Goal: Contribute content: Contribute content

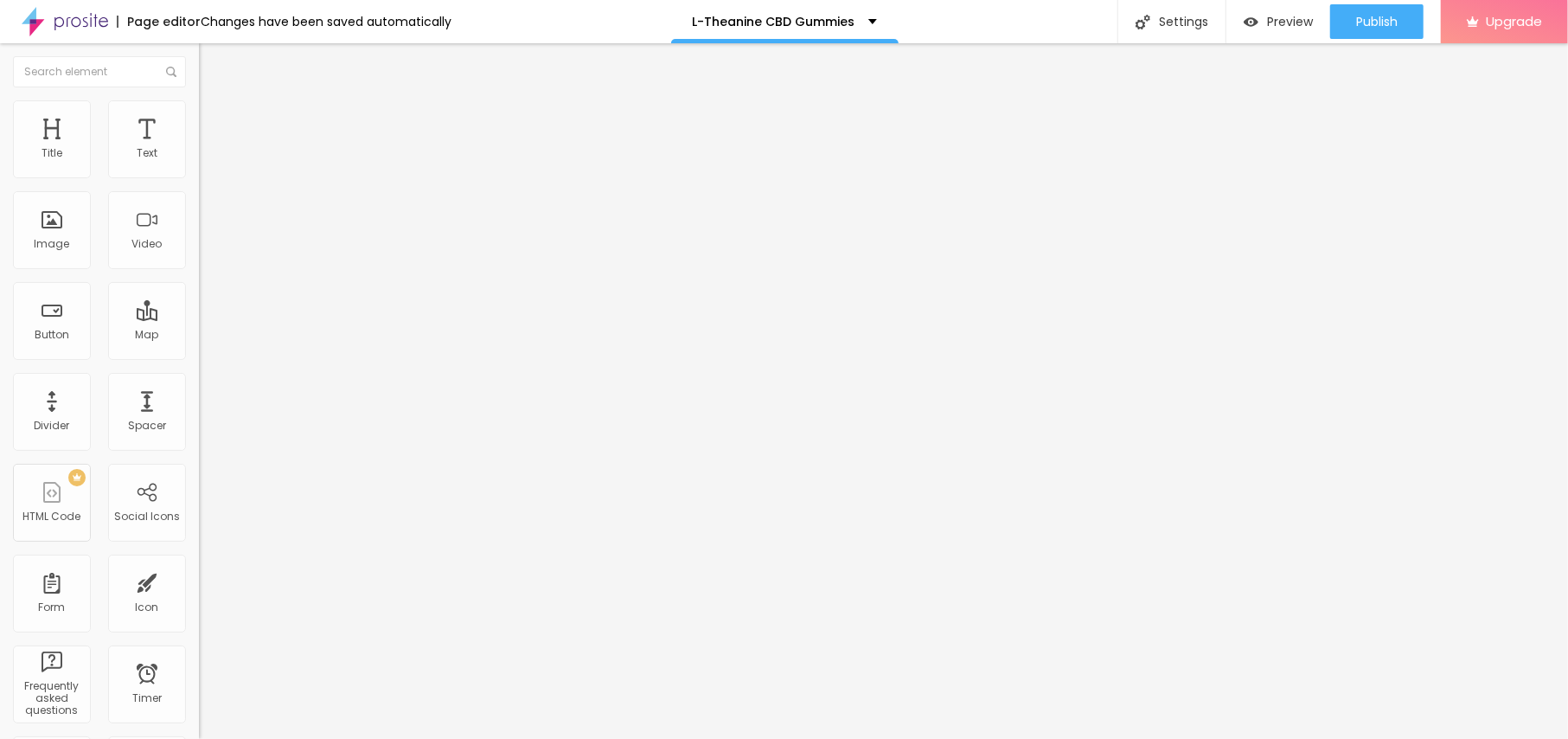
click at [199, 149] on span "Add image" at bounding box center [234, 141] width 71 height 14
click at [291, 149] on span at bounding box center [297, 141] width 11 height 14
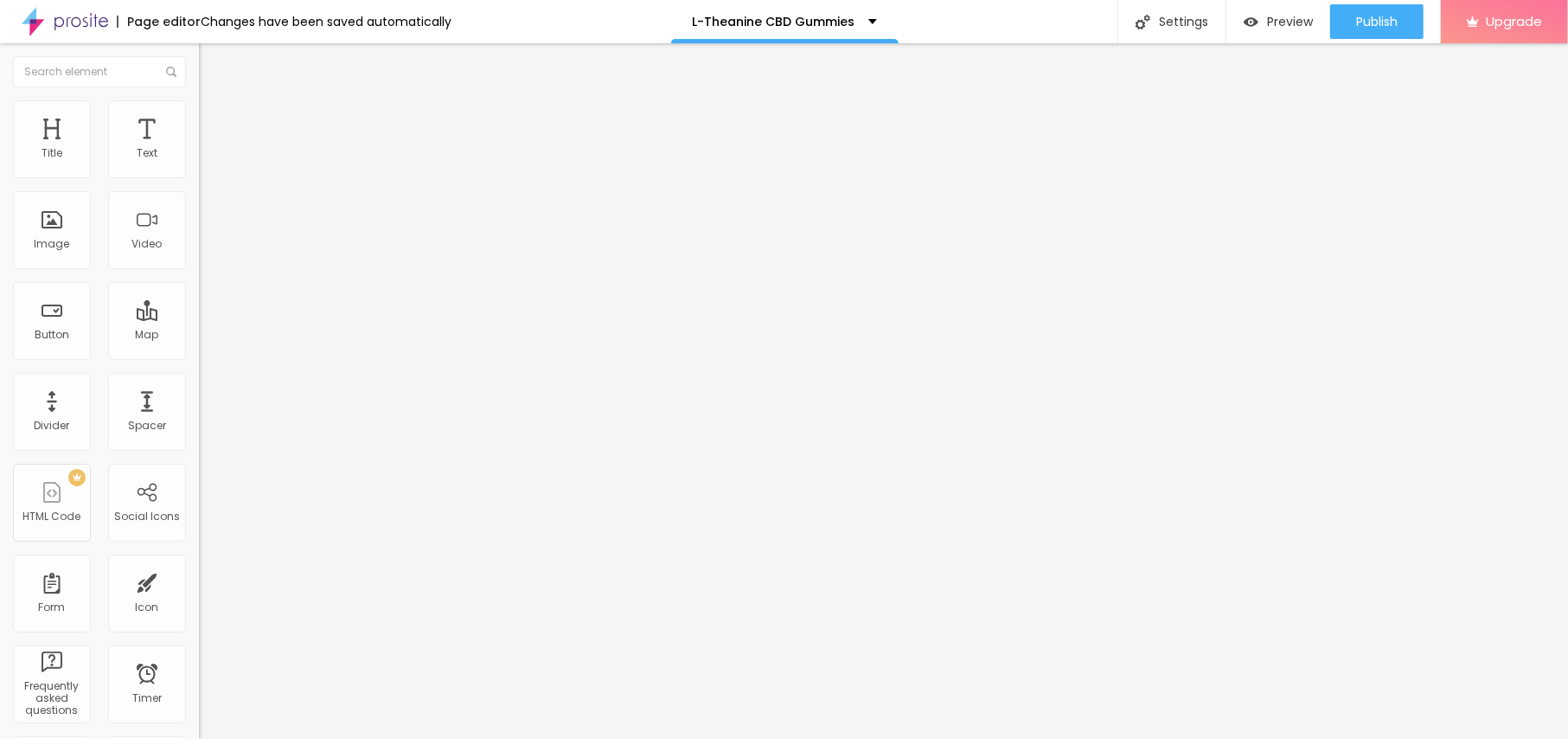
click at [199, 149] on span "Add image" at bounding box center [234, 141] width 71 height 14
click at [199, 112] on ul "Content Style Advanced" at bounding box center [298, 109] width 199 height 52
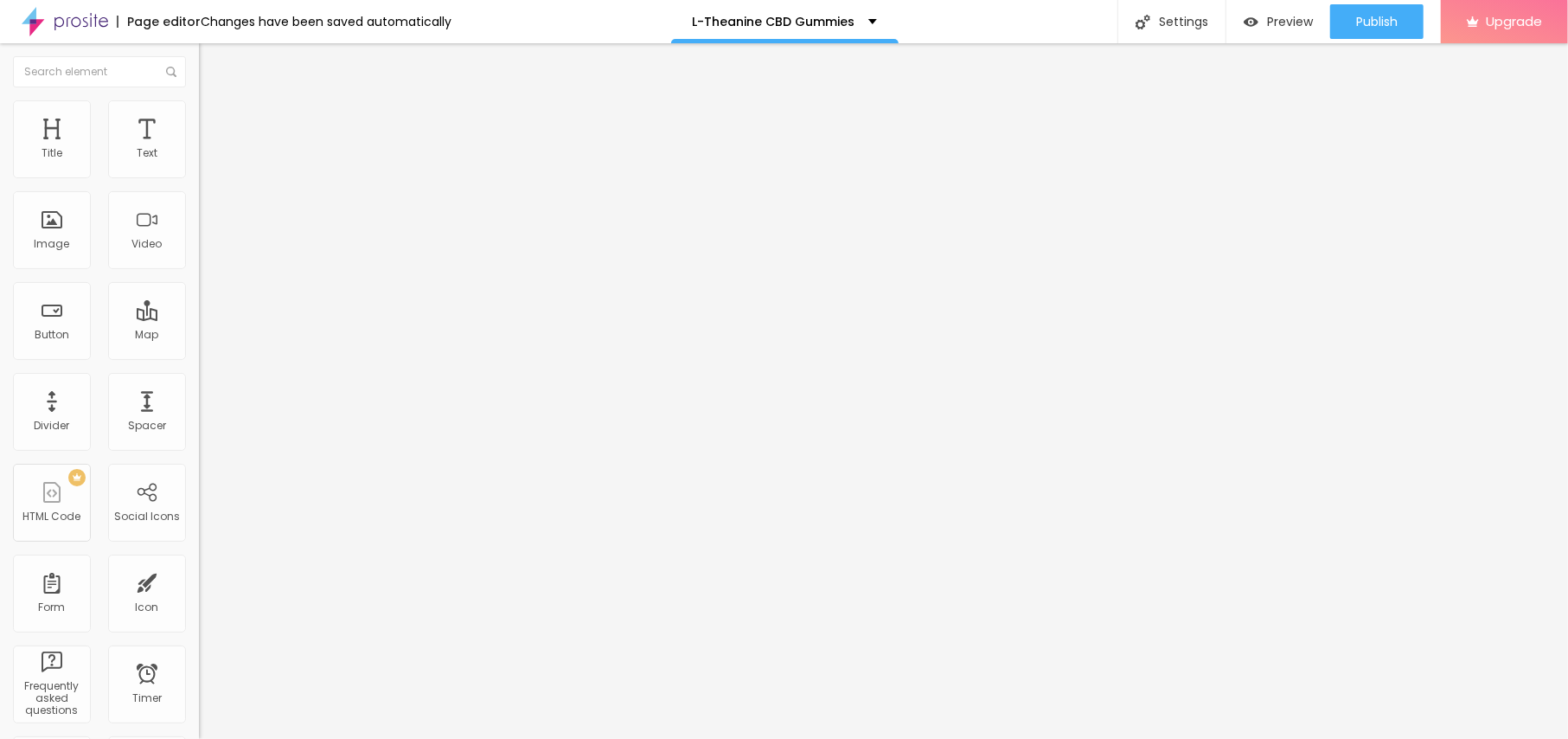
click at [199, 111] on img at bounding box center [206, 107] width 15 height 15
type input "95"
type input "90"
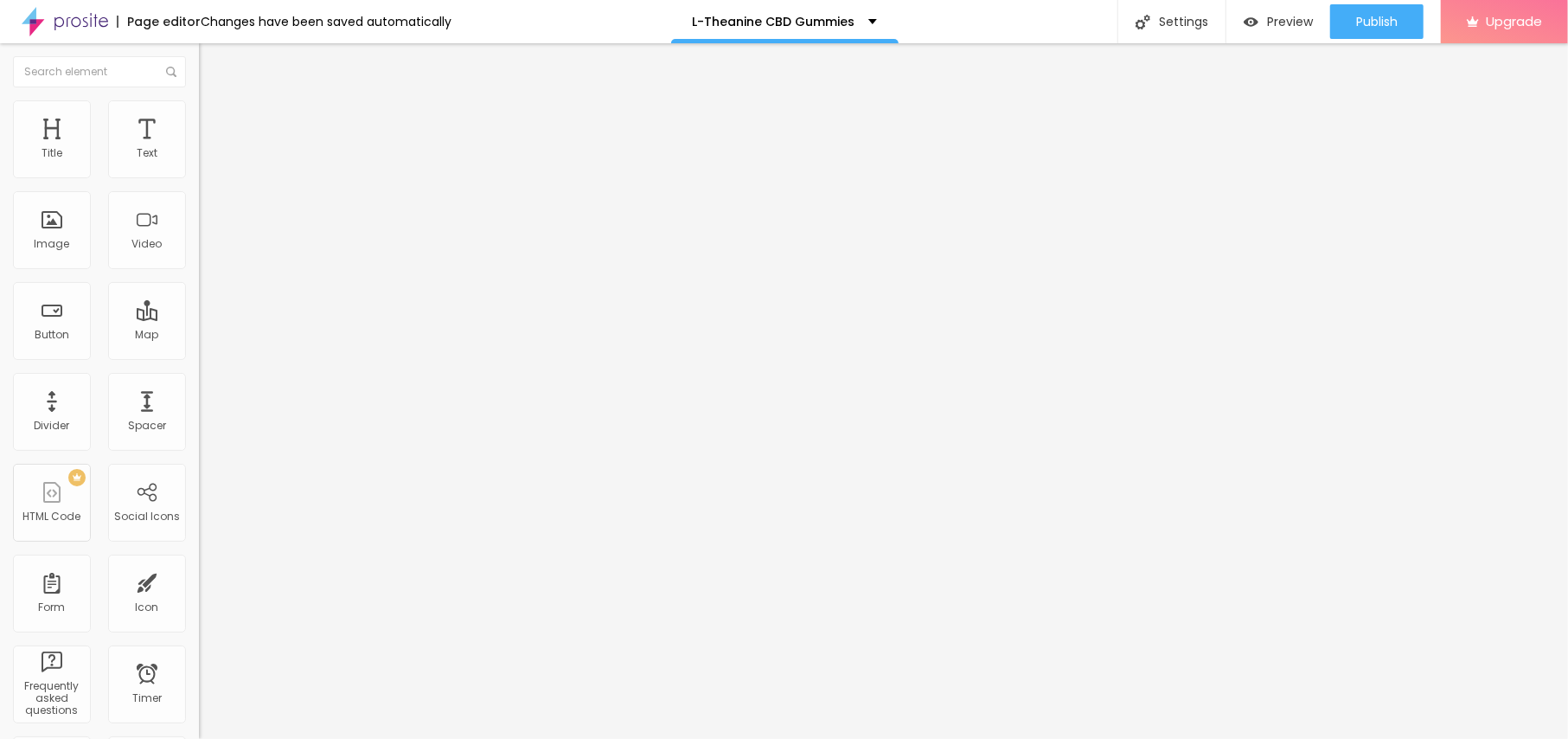
type input "85"
type input "80"
type input "75"
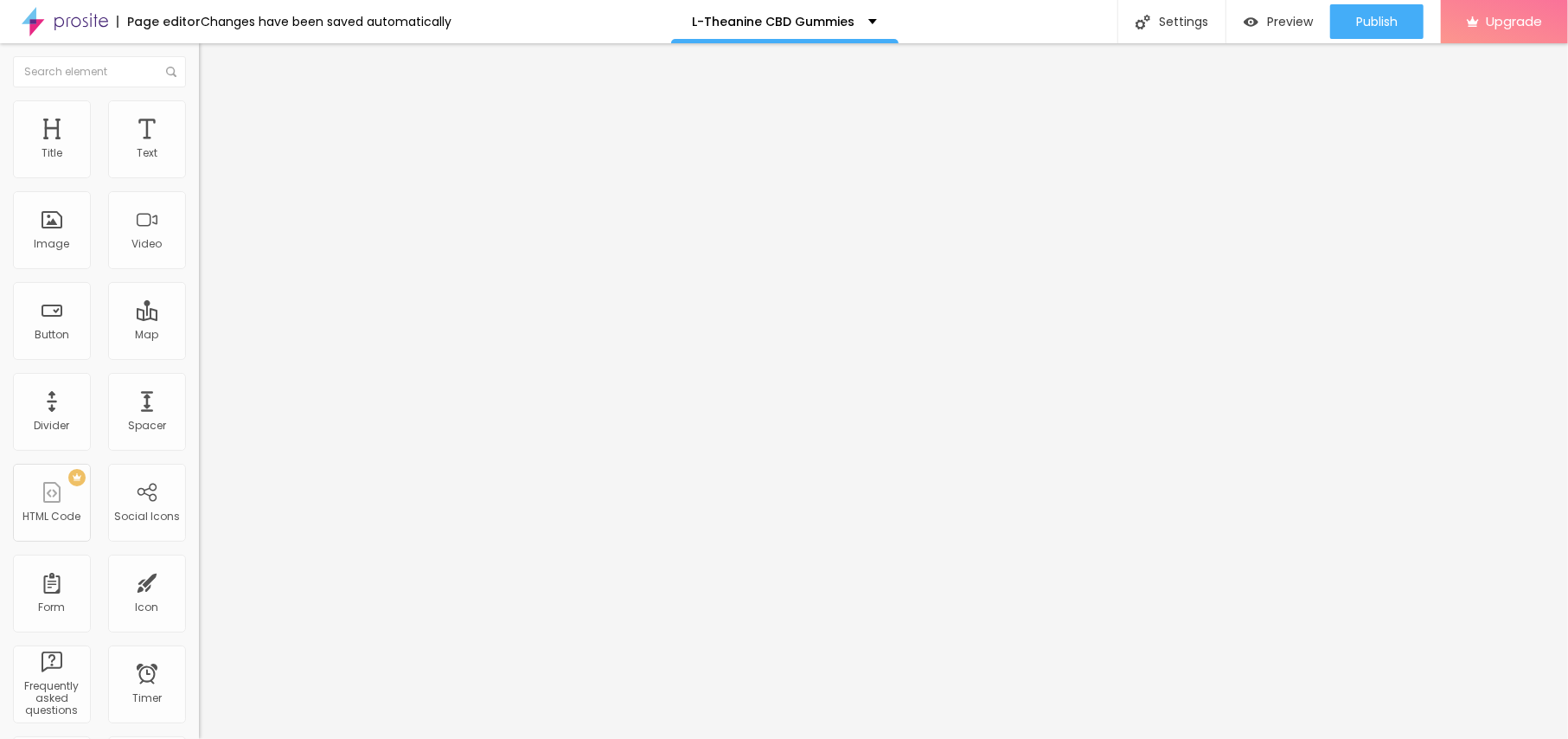
type input "75"
type input "70"
type input "65"
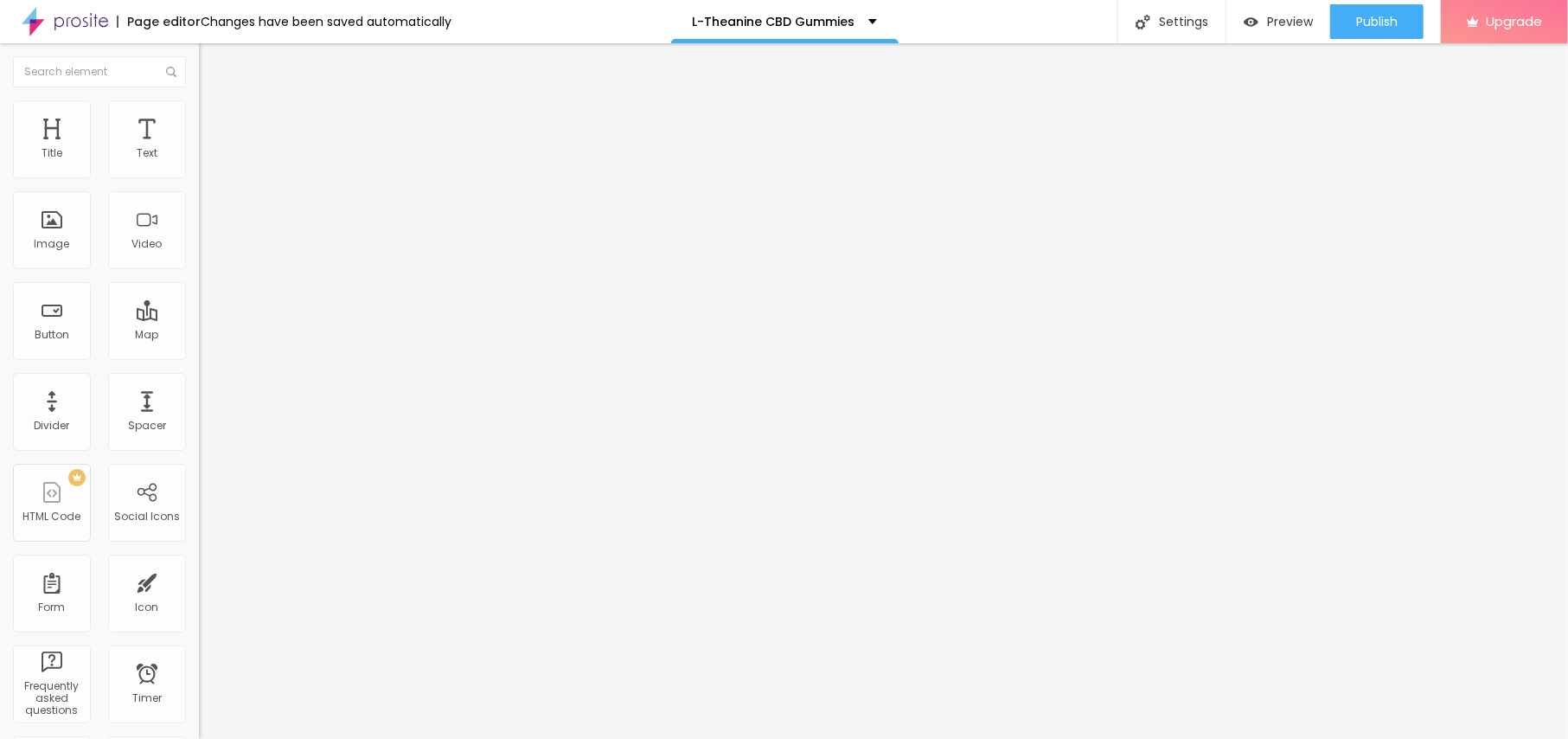
type input "60"
type input "55"
type input "50"
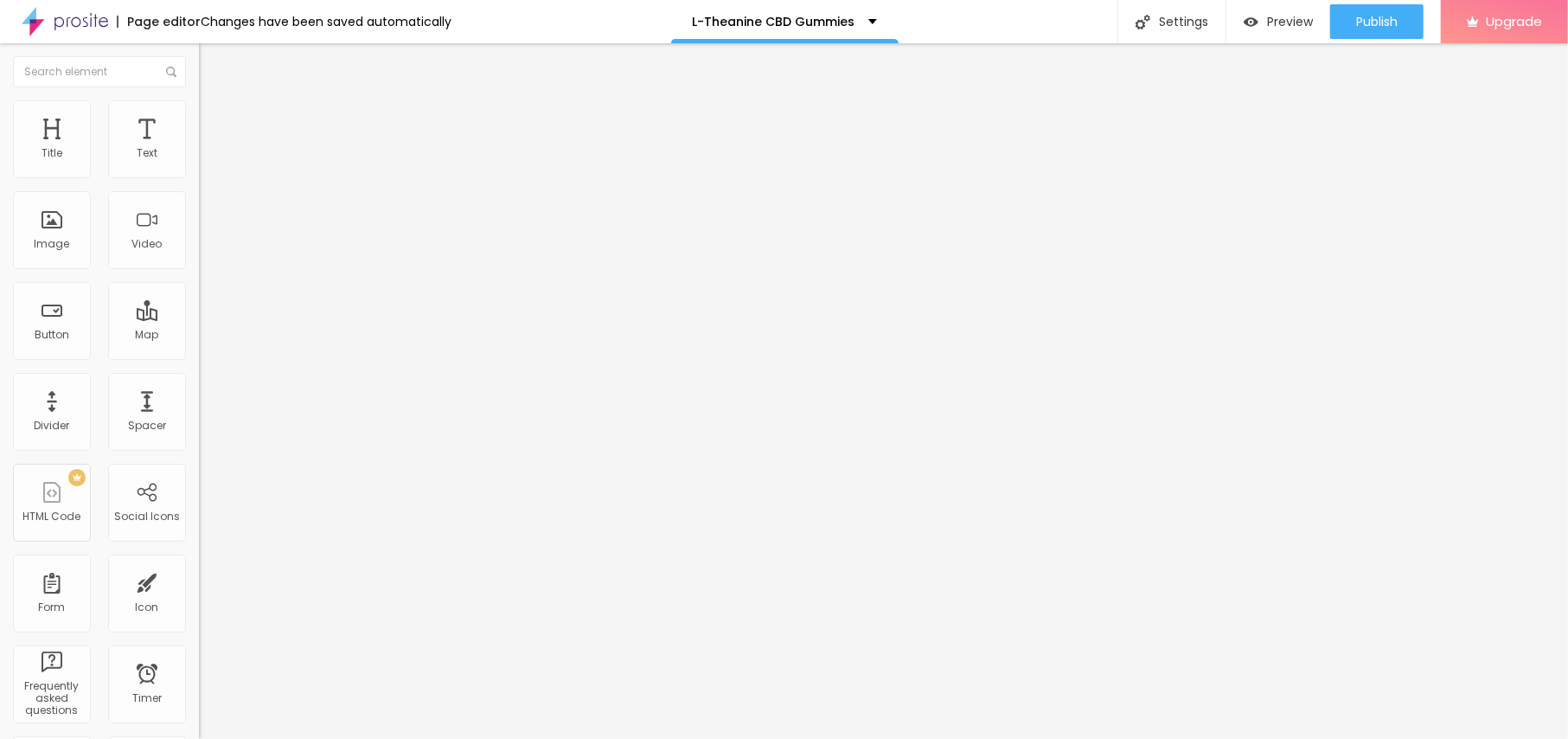
type input "50"
type input "45"
type input "40"
drag, startPoint x: 181, startPoint y: 184, endPoint x: 72, endPoint y: 178, distance: 109.2
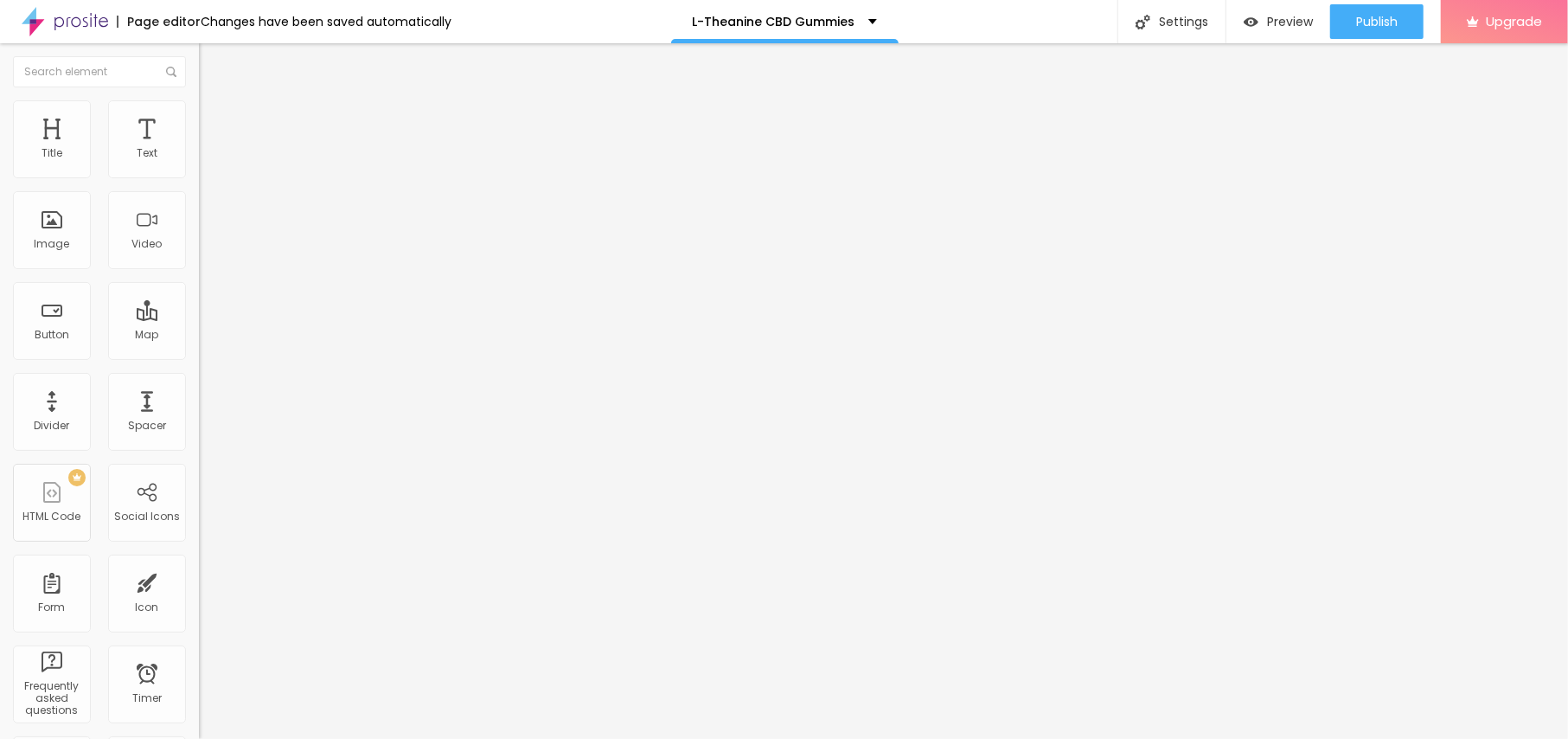
type input "40"
click at [199, 177] on input "range" at bounding box center [255, 170] width 112 height 13
drag, startPoint x: 78, startPoint y: 201, endPoint x: 0, endPoint y: 198, distance: 78.1
click at [199, 198] on div "Text Click me Align Size Default Small Default Big Link URL https:// Open in ne…" at bounding box center [298, 261] width 199 height 252
paste input "😍👇SHOP NOW😍👇"
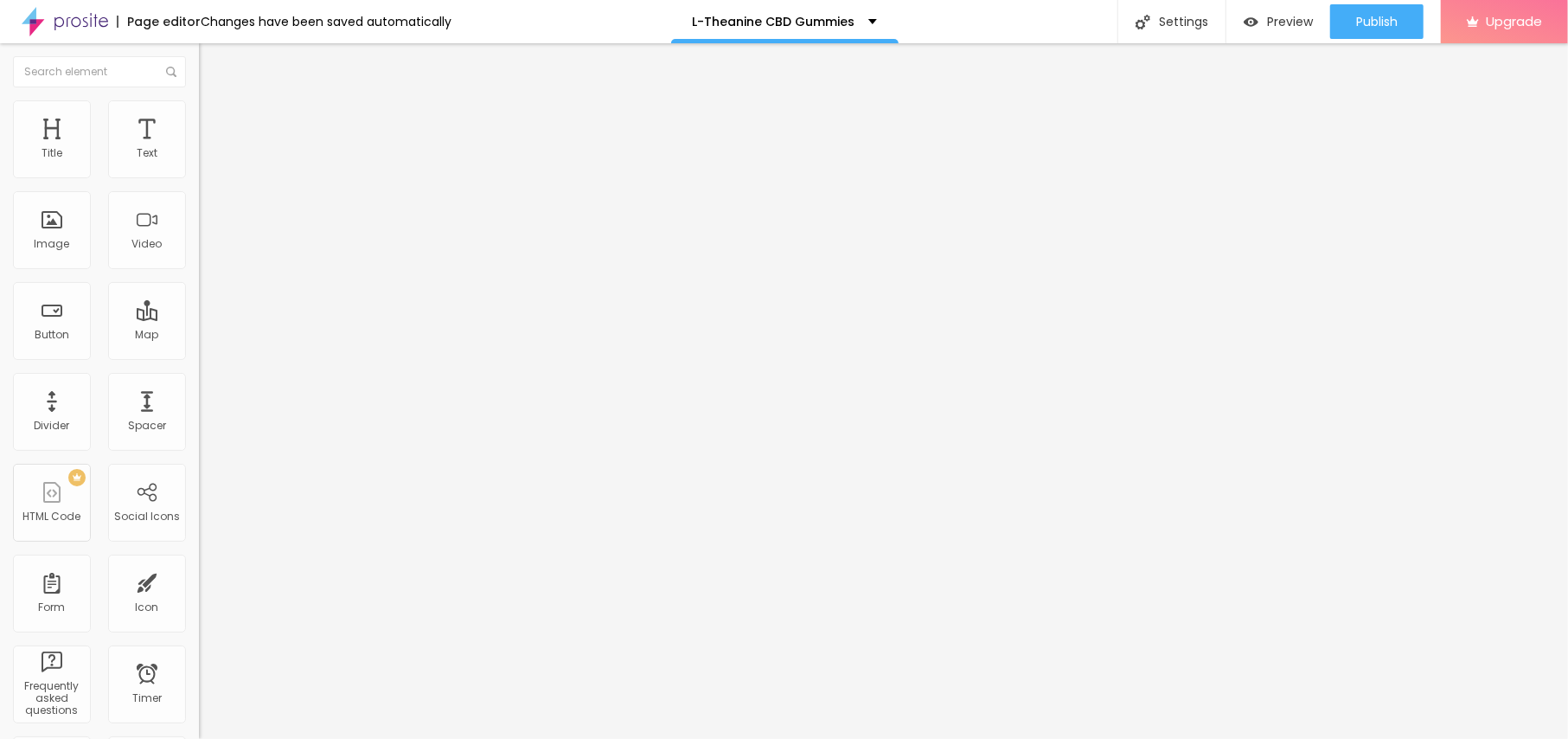
type input "😍👇SHOP NOW😍👇"
drag, startPoint x: 104, startPoint y: 365, endPoint x: 0, endPoint y: 332, distance: 109.1
click at [199, 332] on div "Text 😍👇SHOP NOW😍👇 Align Size Default Small Default Big Link URL https:// Open i…" at bounding box center [298, 261] width 199 height 252
paste input "https://top10cbdstore.com/Get-L-Theanine-CBD-Gummies"
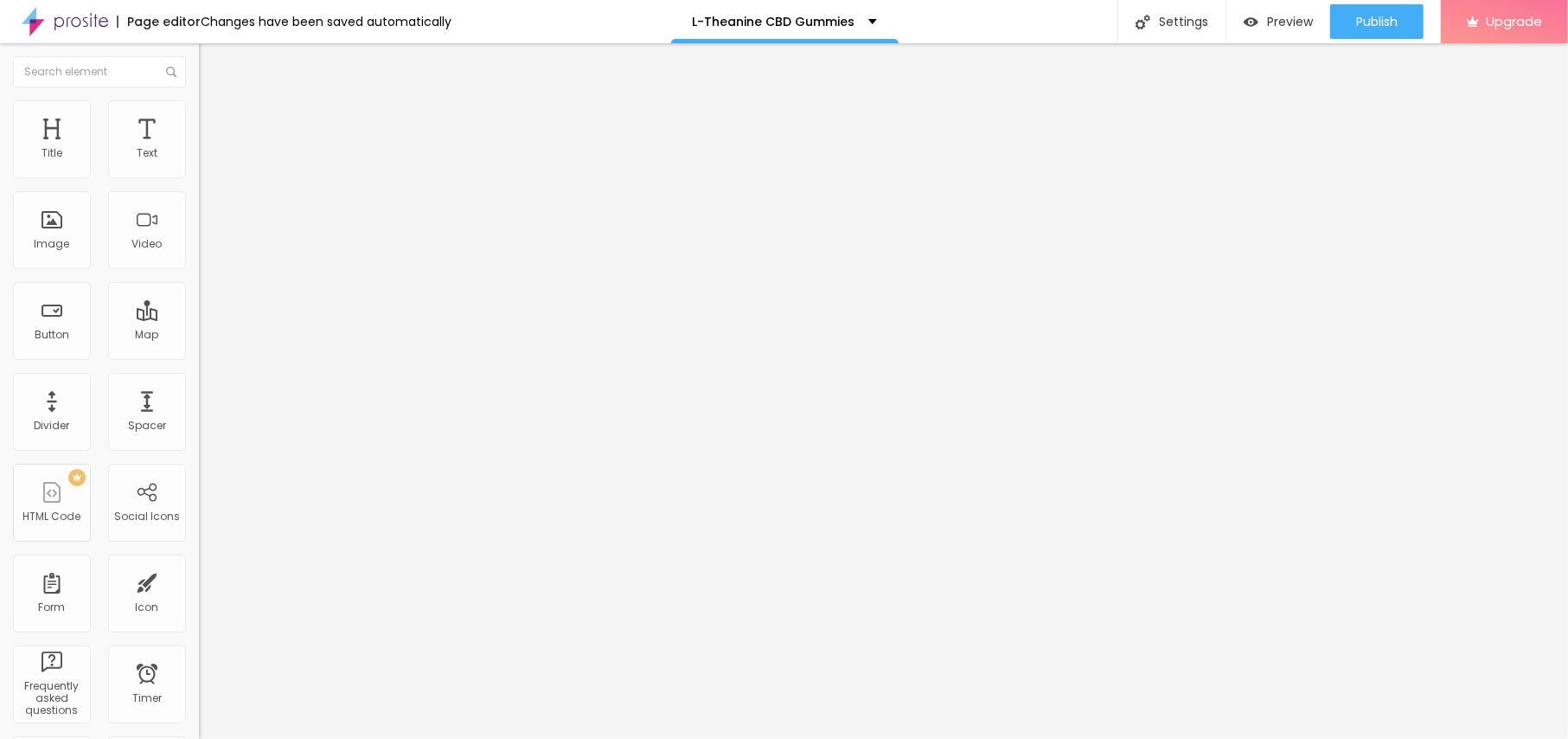
type input "https://top10cbdstore.com/Get-L-Theanine-CBD-Gummies"
click at [199, 54] on button "Edit Button" at bounding box center [298, 63] width 199 height 40
click at [205, 161] on icon "button" at bounding box center [211, 155] width 11 height 11
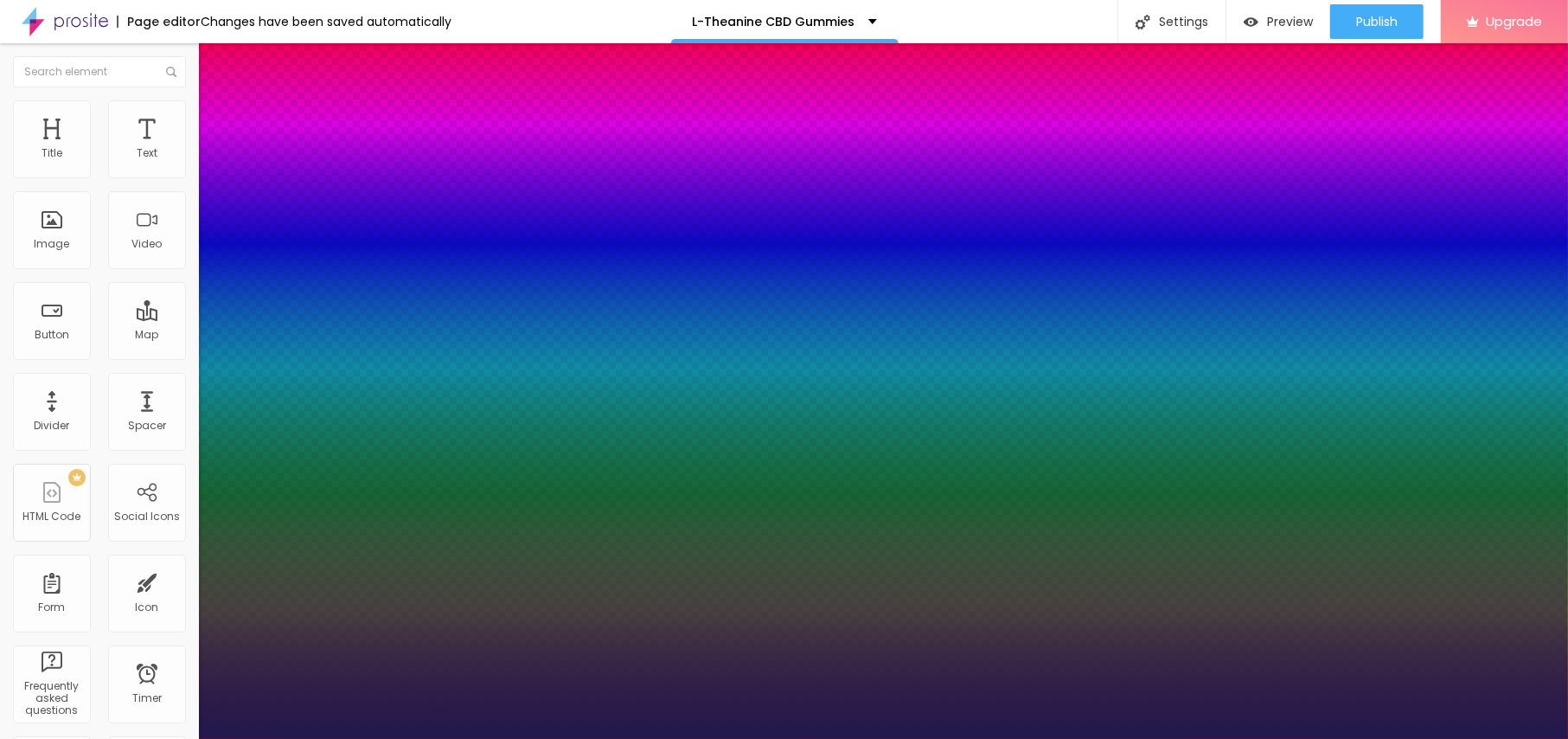
type input "1"
type input "14"
type input "1"
type input "15"
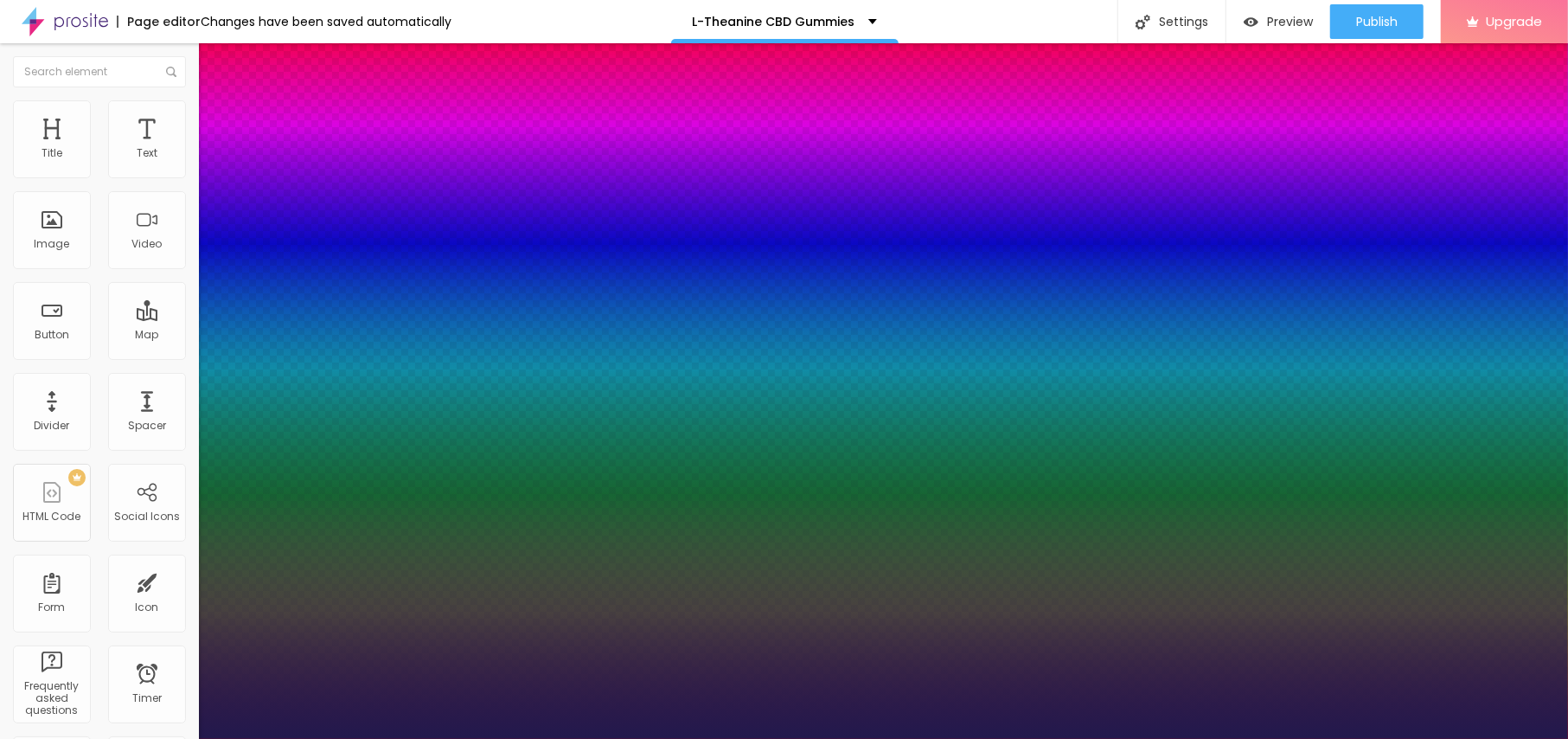
type input "15"
type input "1"
type input "20"
type input "1"
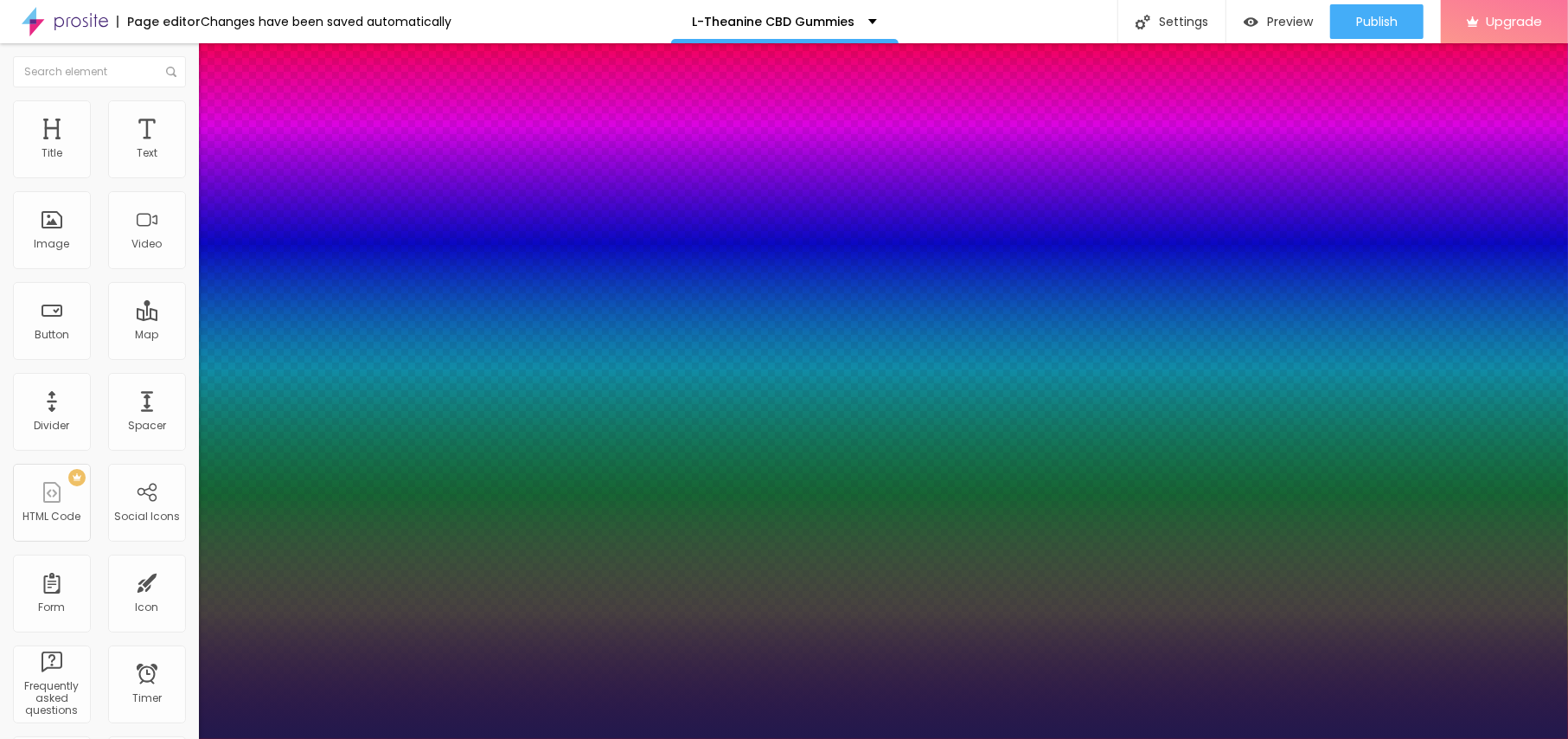
type input "21"
type input "1"
type input "23"
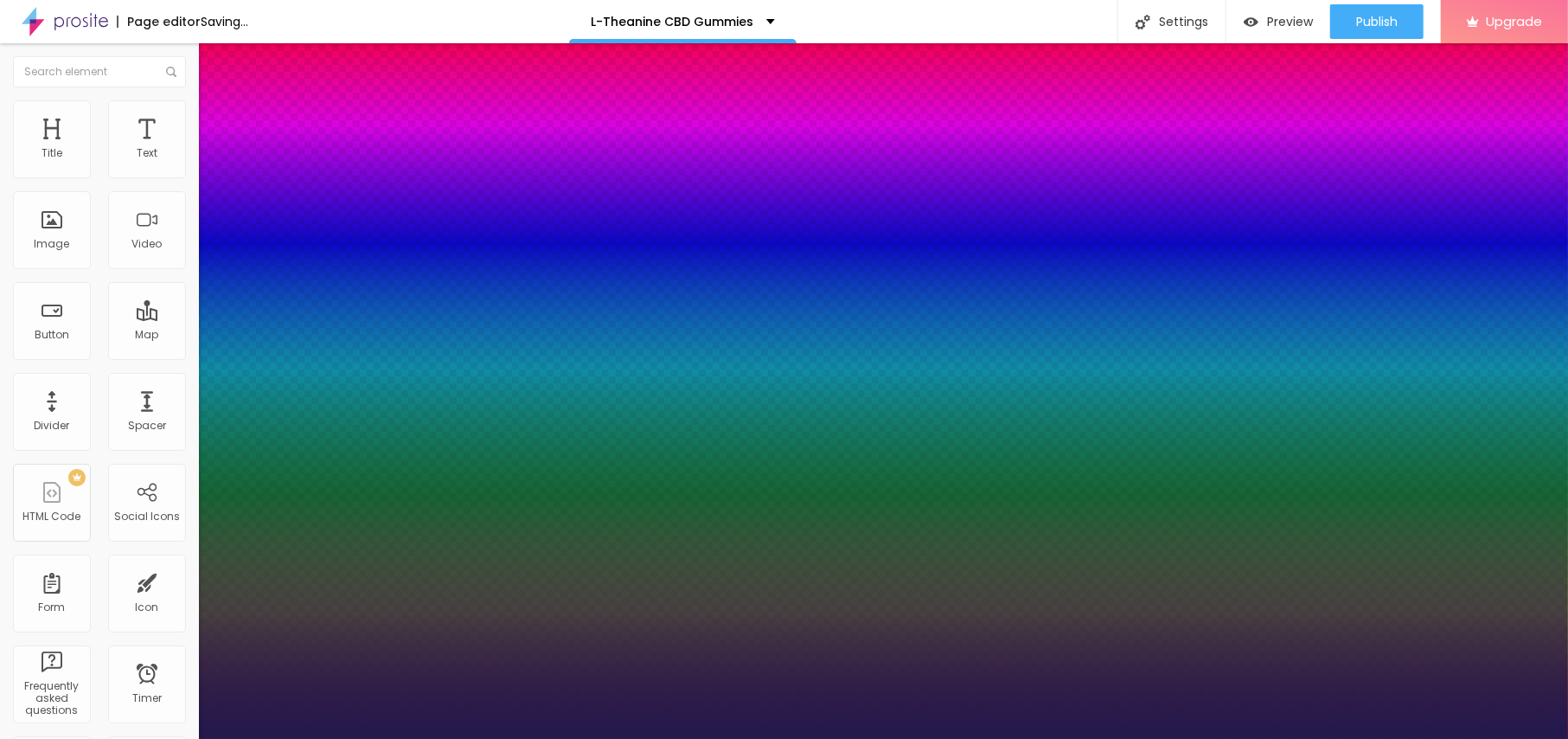
type input "1"
type input "22"
type input "1"
drag, startPoint x: 230, startPoint y: 291, endPoint x: 243, endPoint y: 291, distance: 13.0
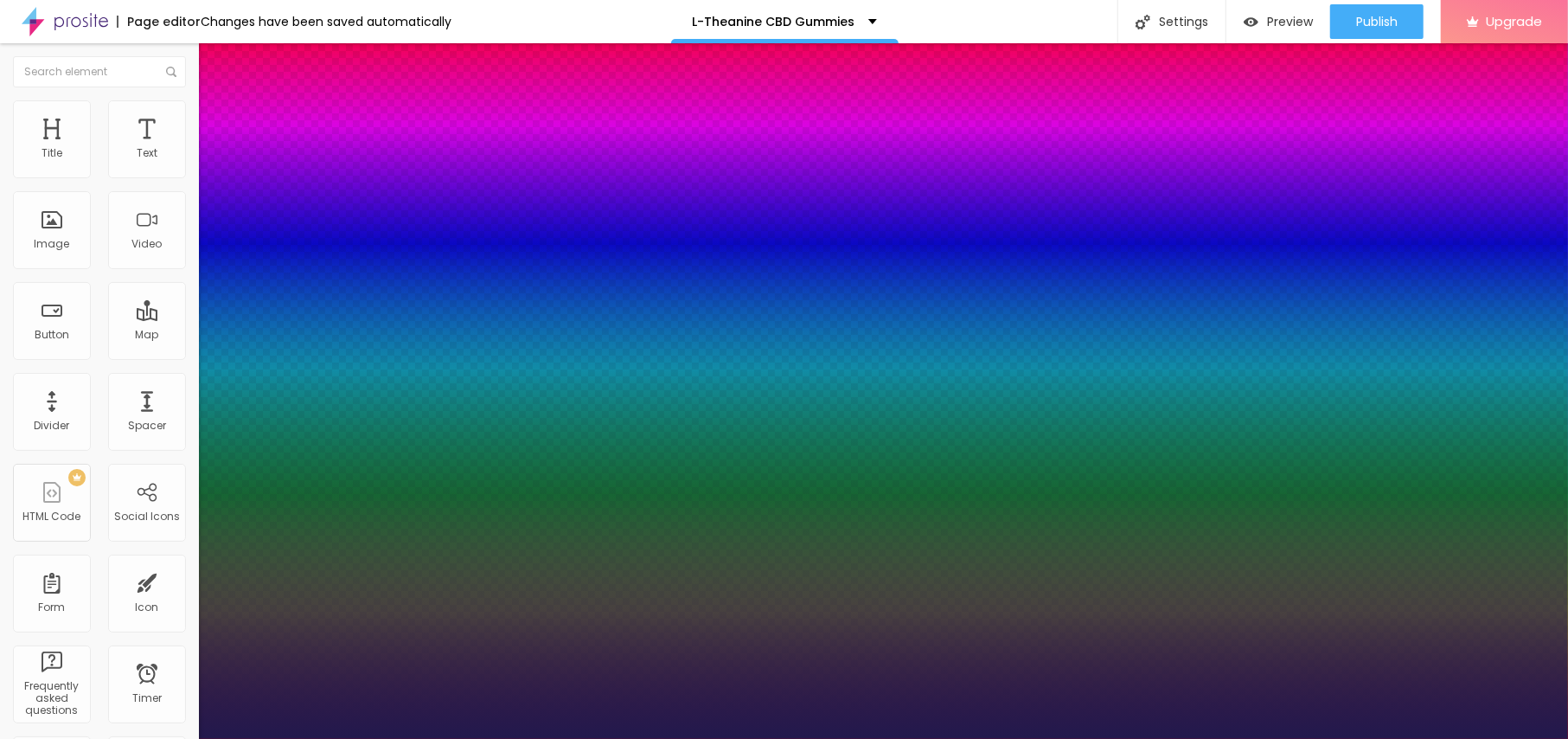
type input "22"
click at [579, 738] on div at bounding box center [784, 739] width 1568 height 0
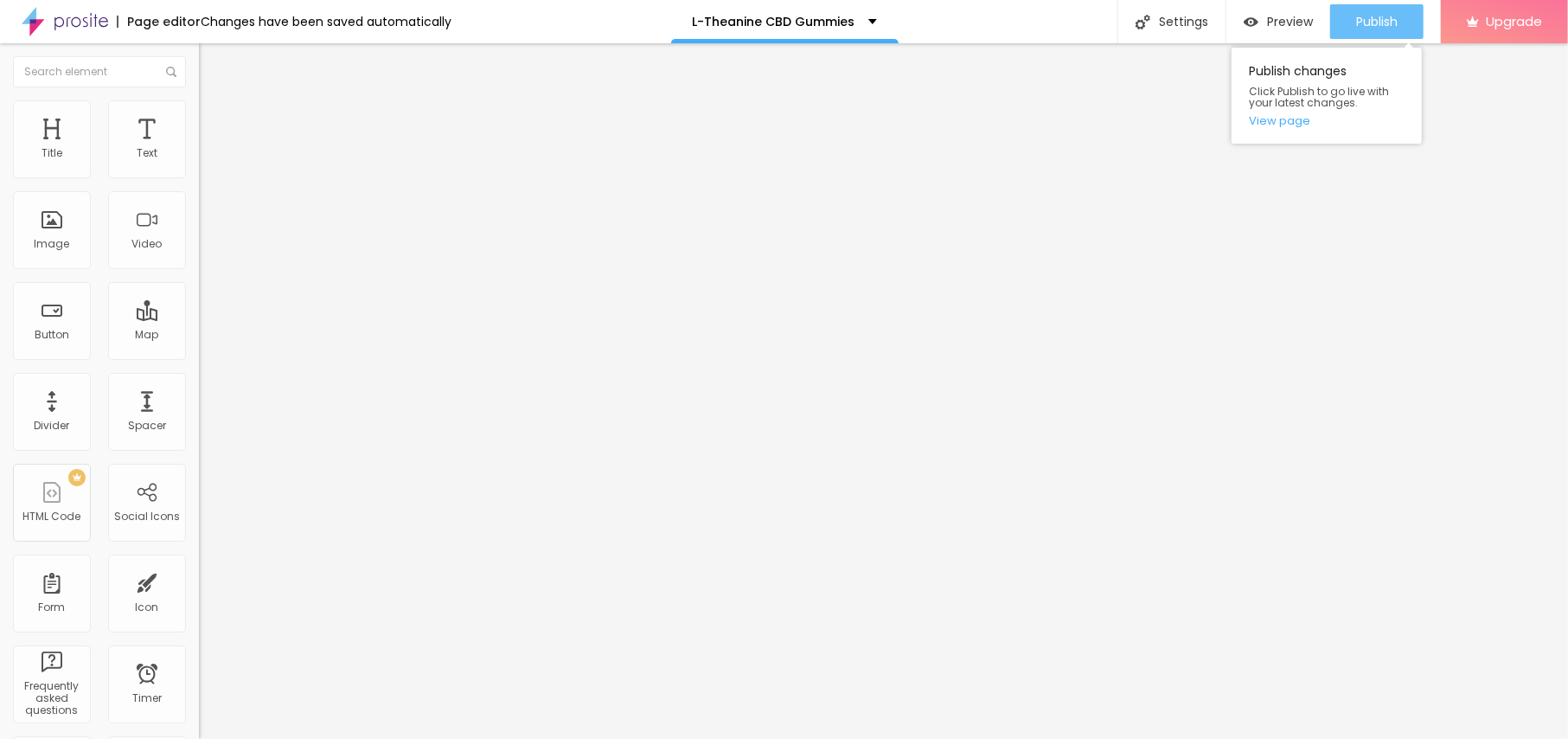
click at [1362, 7] on div "Publish" at bounding box center [1377, 21] width 41 height 35
click at [1270, 124] on link "View page" at bounding box center [1327, 121] width 155 height 12
click at [1377, 21] on span "Publish" at bounding box center [1377, 21] width 41 height 13
click at [1298, 124] on link "View page" at bounding box center [1327, 121] width 155 height 12
click at [1361, 29] on div "Publish" at bounding box center [1377, 21] width 41 height 35
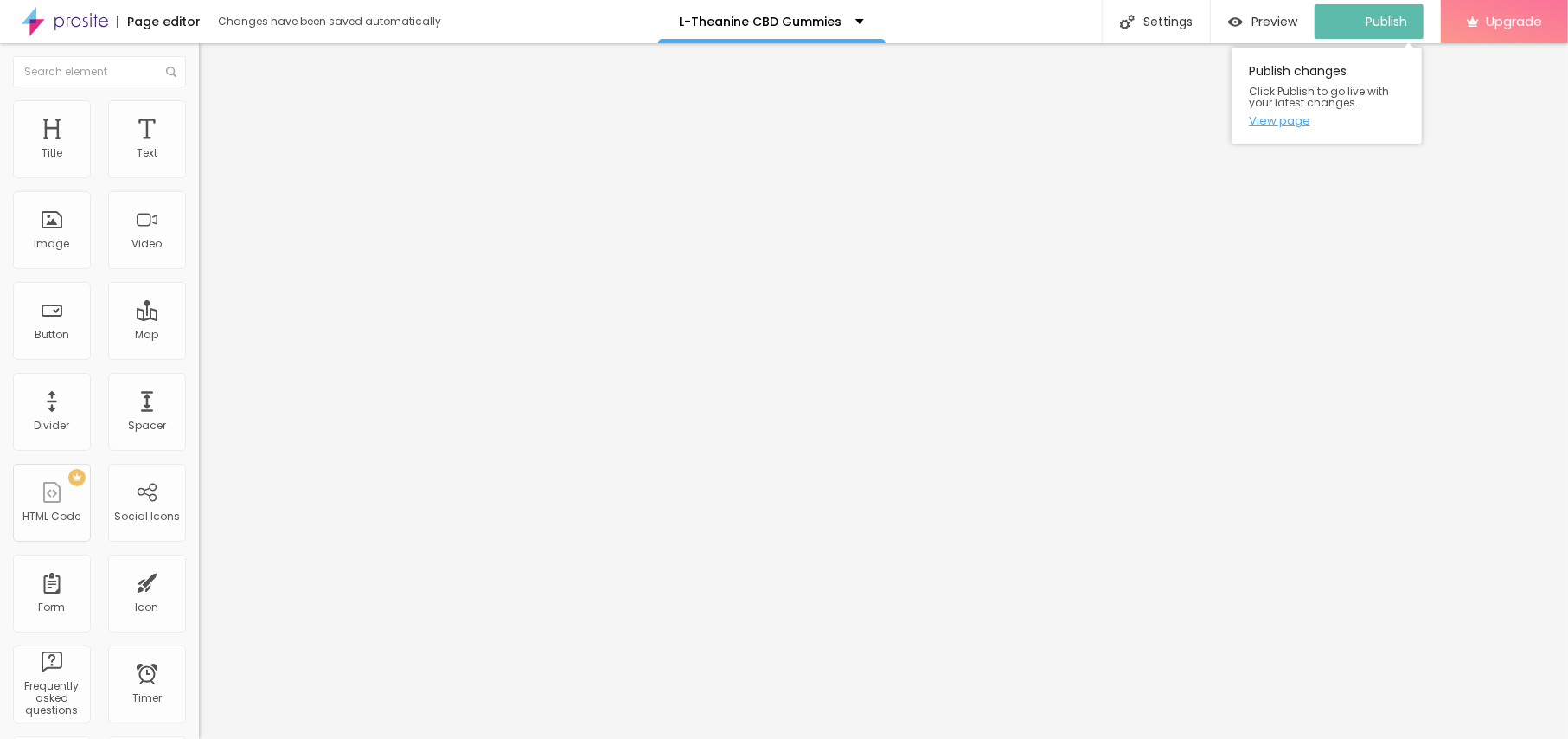
click at [1295, 122] on link "View page" at bounding box center [1327, 121] width 155 height 12
